Goal: Use online tool/utility: Use online tool/utility

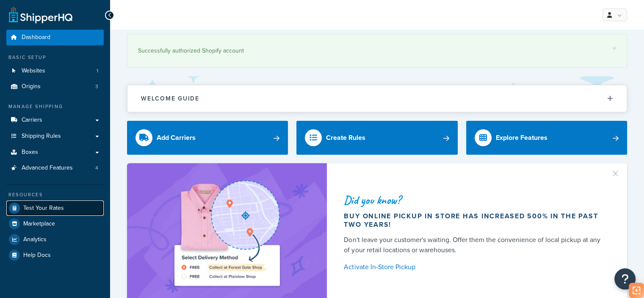
click at [50, 210] on span "Test Your Rates" at bounding box center [43, 208] width 41 height 7
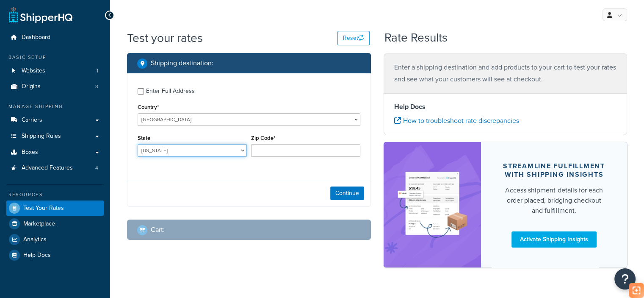
click at [224, 152] on select "[US_STATE] [US_STATE] [US_STATE] [US_STATE] [US_STATE] Armed Forces Americas Ar…" at bounding box center [192, 150] width 109 height 13
select select "CA"
click at [138, 144] on select "[US_STATE] [US_STATE] [US_STATE] [US_STATE] [US_STATE] Armed Forces Americas Ar…" at bounding box center [192, 150] width 109 height 13
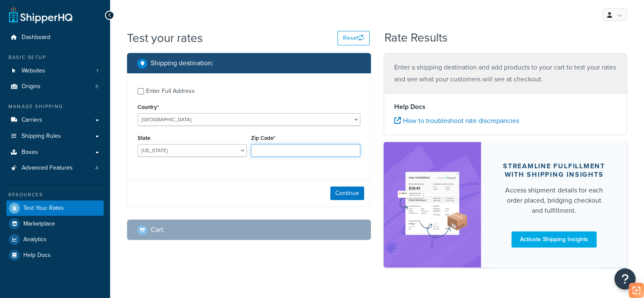
click at [302, 153] on input "Zip Code*" at bounding box center [305, 150] width 109 height 13
type input "90003"
click at [348, 195] on button "Continue" at bounding box center [347, 193] width 34 height 14
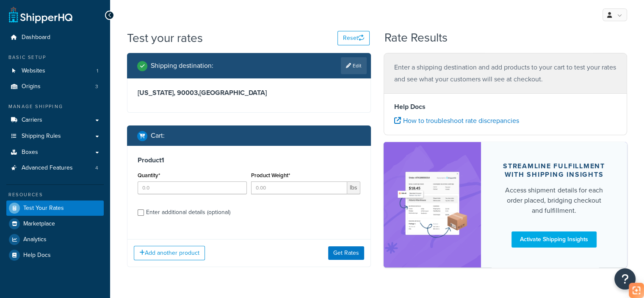
click at [166, 211] on div "Enter additional details (optional)" at bounding box center [188, 212] width 84 height 12
click at [144, 211] on input "Enter additional details (optional)" at bounding box center [141, 212] width 6 height 6
checkbox input "true"
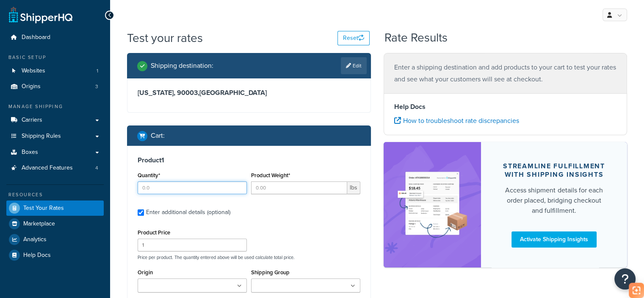
click at [171, 193] on input "Quantity*" at bounding box center [192, 187] width 109 height 13
type input "1"
click at [279, 180] on div "Product Weight* lbs" at bounding box center [305, 181] width 109 height 25
click at [278, 184] on input "Product Weight*" at bounding box center [299, 187] width 96 height 13
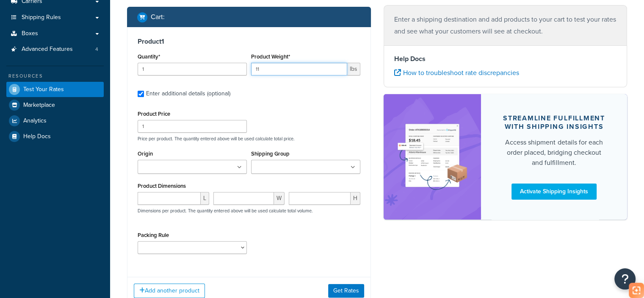
scroll to position [127, 0]
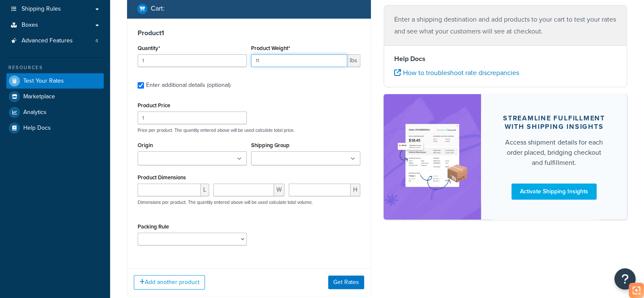
type input "11"
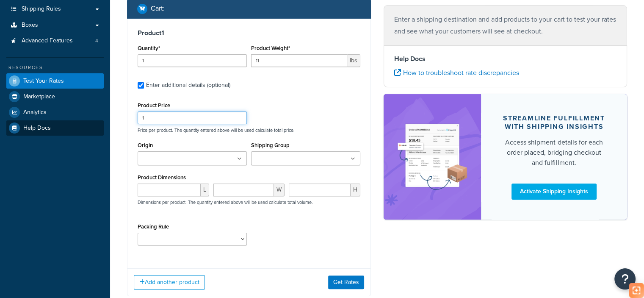
drag, startPoint x: 173, startPoint y: 118, endPoint x: 71, endPoint y: 123, distance: 101.8
click at [73, 123] on div "Dashboard Basic Setup Websites 1 Origins 3 Manage Shipping Carriers Carriers Al…" at bounding box center [322, 112] width 644 height 478
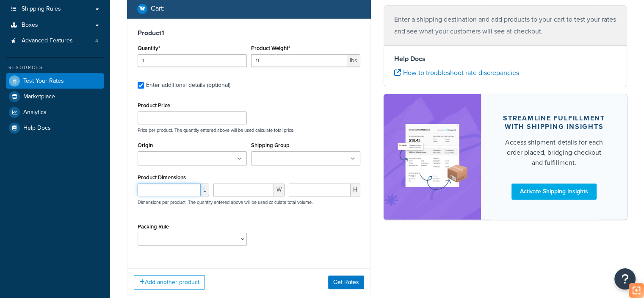
click at [154, 186] on input "number" at bounding box center [169, 189] width 63 height 13
paste input "1.116926"
type input "1.116926"
paste input "19.69"
type input "19.69"
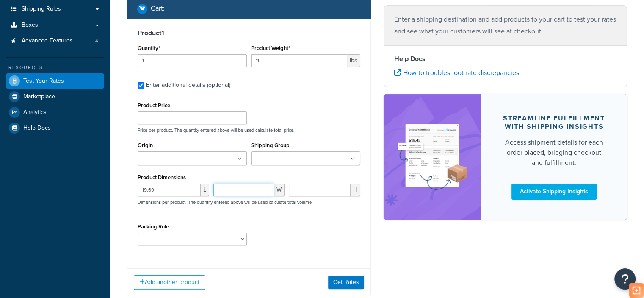
click at [253, 188] on input "number" at bounding box center [244, 189] width 61 height 13
click at [340, 191] on input "0" at bounding box center [320, 189] width 62 height 13
paste input "15.75"
paste input "number"
type input "15.75"
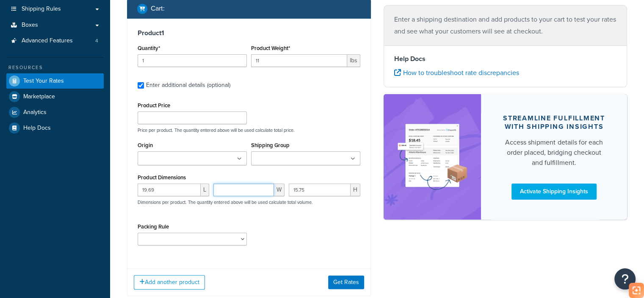
click at [236, 185] on input "number" at bounding box center [244, 189] width 61 height 13
paste input "15.75"
type input "15.75"
click at [323, 191] on input "15.75" at bounding box center [320, 189] width 62 height 13
paste input "3.94"
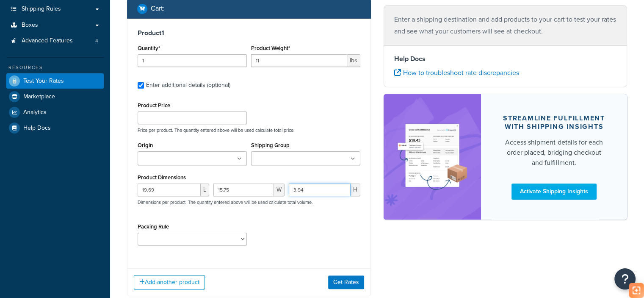
type input "3.94"
click at [176, 239] on select "test" at bounding box center [192, 239] width 109 height 13
select select "65687"
click at [138, 233] on select "test" at bounding box center [192, 239] width 109 height 13
click at [344, 282] on button "Get Rates" at bounding box center [346, 282] width 36 height 14
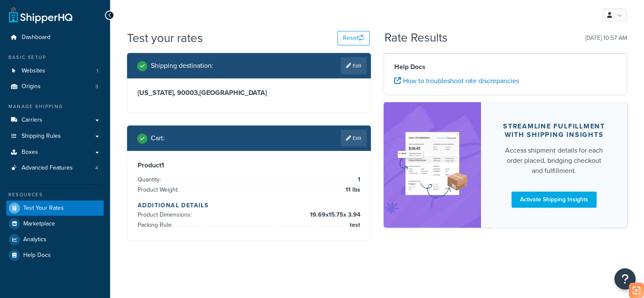
scroll to position [0, 0]
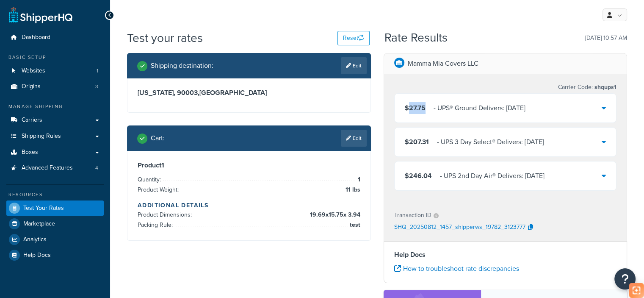
drag, startPoint x: 427, startPoint y: 110, endPoint x: 408, endPoint y: 109, distance: 19.1
click at [408, 109] on div "$27.75 ‌‌‍‍ - UPS® Ground Delivers: [DATE]" at bounding box center [465, 108] width 121 height 12
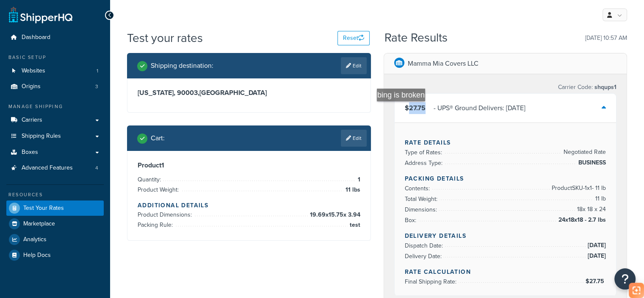
copy span "27.75"
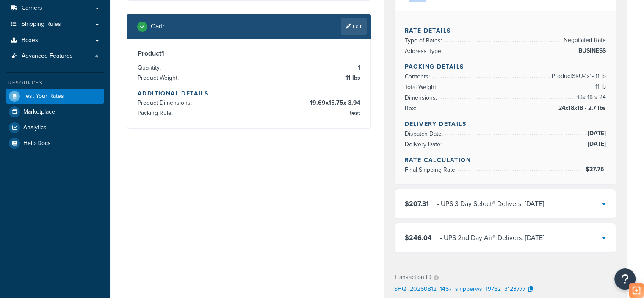
scroll to position [85, 0]
